Goal: Transaction & Acquisition: Download file/media

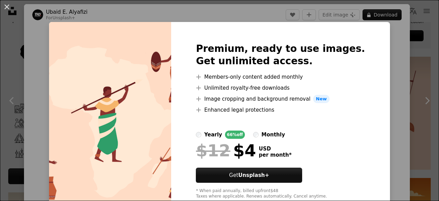
scroll to position [19, 0]
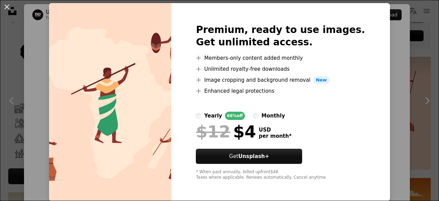
click at [406, 111] on div "An X shape Premium, ready to use images. Get unlimited access. A plus sign Memb…" at bounding box center [219, 100] width 439 height 201
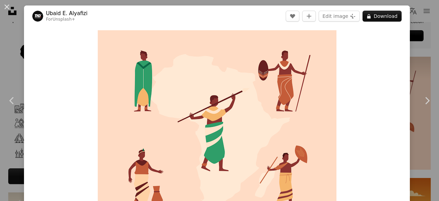
click at [384, 13] on button "A lock Download" at bounding box center [382, 16] width 39 height 11
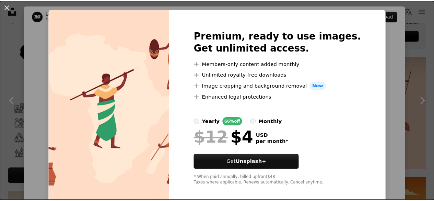
scroll to position [19, 0]
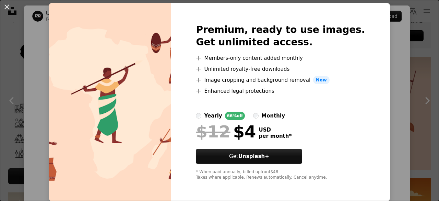
click at [276, 118] on div "monthly" at bounding box center [274, 116] width 24 height 8
click at [222, 113] on div "yearly" at bounding box center [213, 116] width 18 height 8
click at [8, 6] on button "An X shape" at bounding box center [7, 7] width 8 height 8
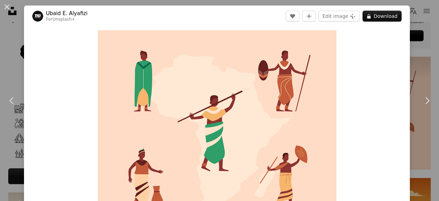
click at [3, 11] on button "An X shape" at bounding box center [7, 7] width 8 height 8
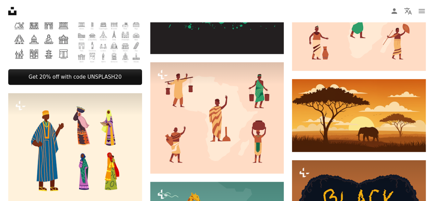
scroll to position [337, 0]
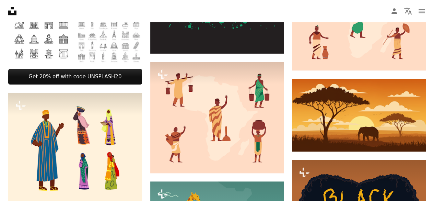
click at [174, 154] on img at bounding box center [217, 117] width 134 height 111
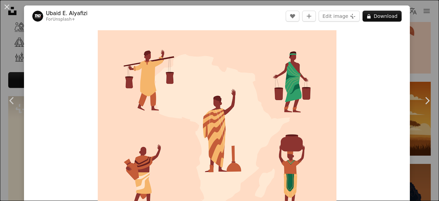
click at [11, 101] on icon at bounding box center [11, 100] width 4 height 7
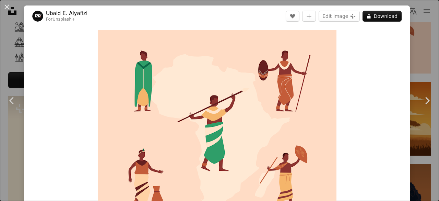
click at [7, 7] on button "An X shape" at bounding box center [7, 7] width 8 height 8
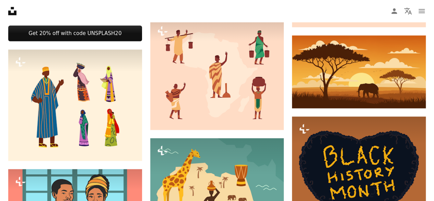
scroll to position [403, 0]
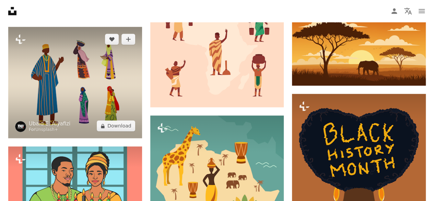
click at [30, 108] on img at bounding box center [75, 82] width 134 height 111
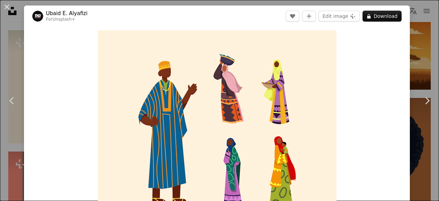
click at [8, 7] on button "An X shape" at bounding box center [7, 7] width 8 height 8
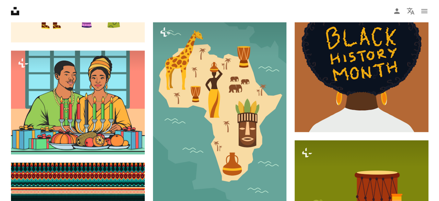
scroll to position [498, 0]
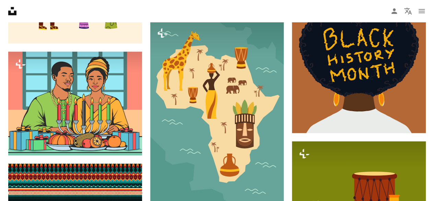
click at [197, 186] on img at bounding box center [217, 113] width 134 height 184
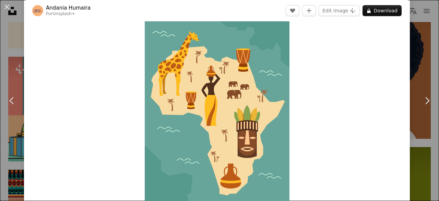
scroll to position [10, 0]
click at [279, 26] on img "Zoom in on this image" at bounding box center [217, 119] width 145 height 199
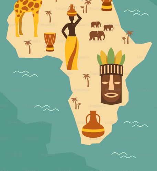
scroll to position [3983, 0]
